Goal: Task Accomplishment & Management: Use online tool/utility

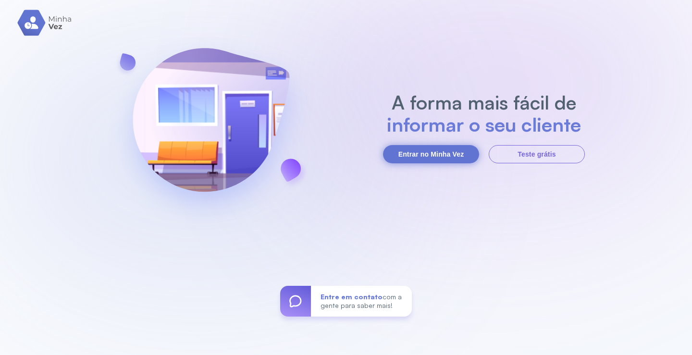
click at [432, 152] on button "Entrar no Minha Vez" at bounding box center [431, 154] width 96 height 18
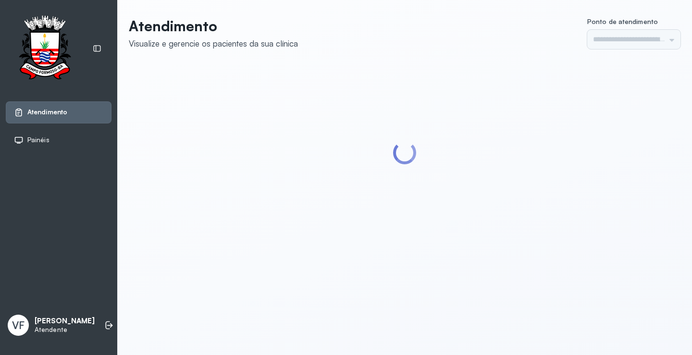
type input "*********"
